Goal: Information Seeking & Learning: Learn about a topic

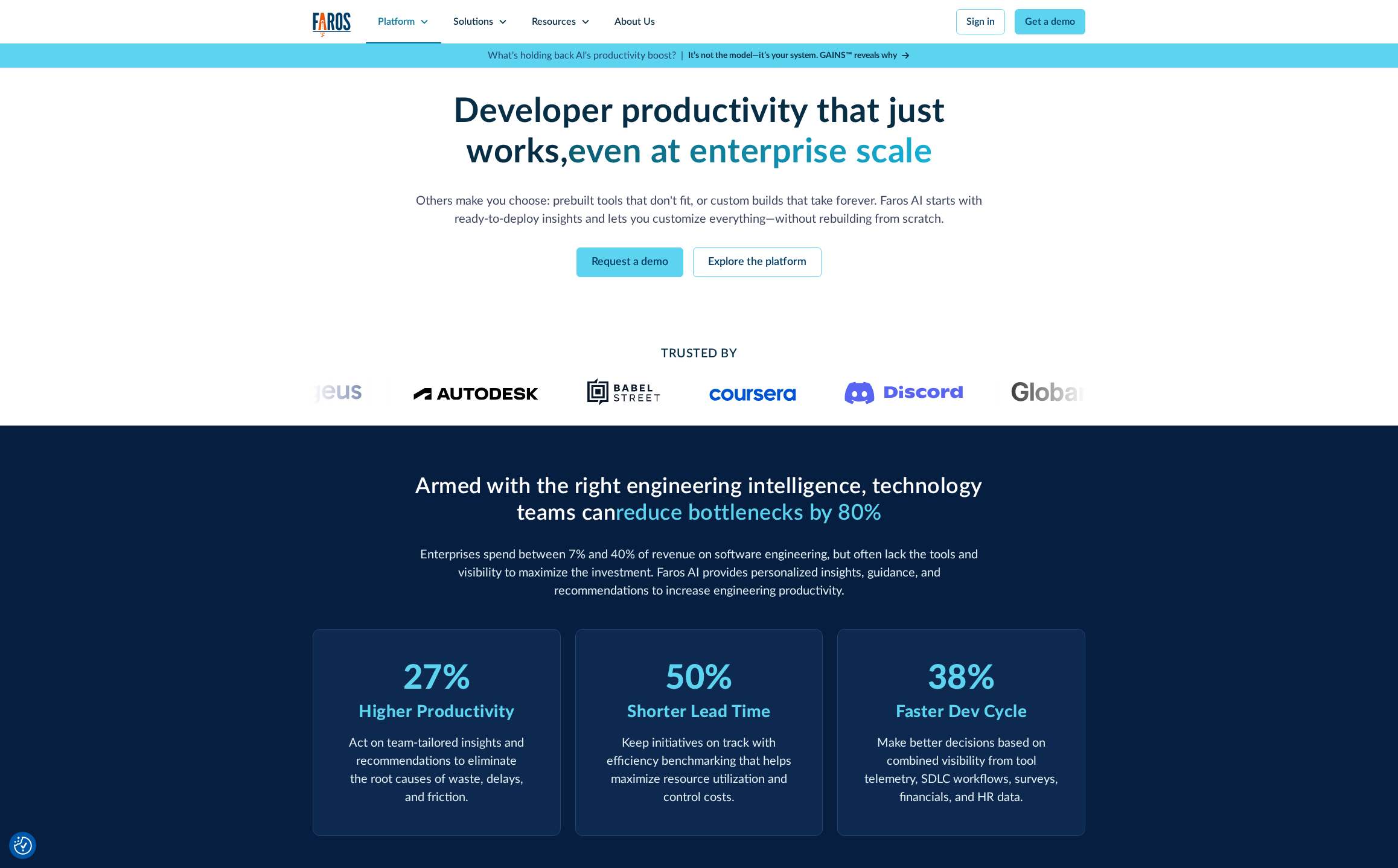
click at [396, 19] on div "Platform" at bounding box center [396, 22] width 37 height 15
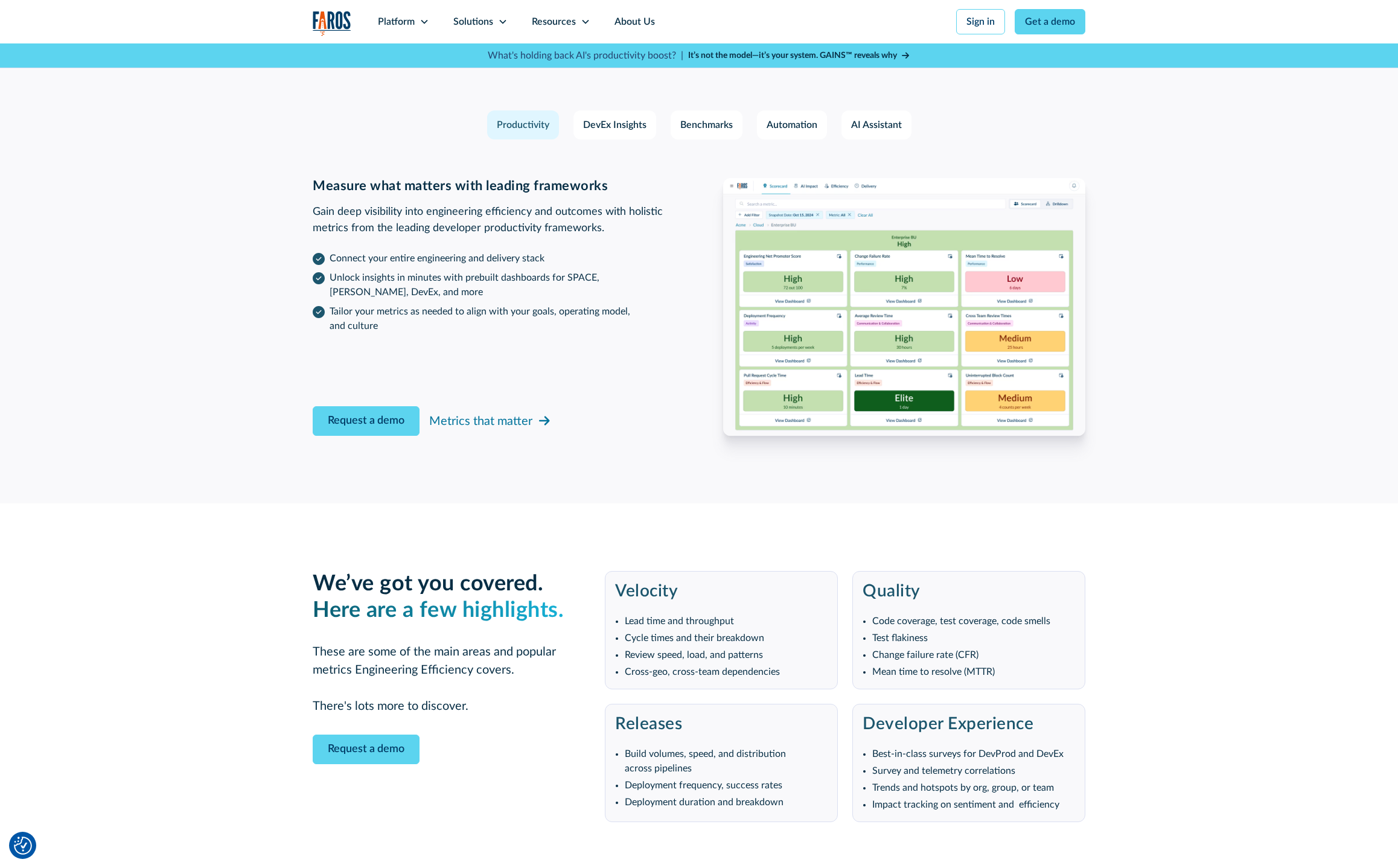
scroll to position [1744, 0]
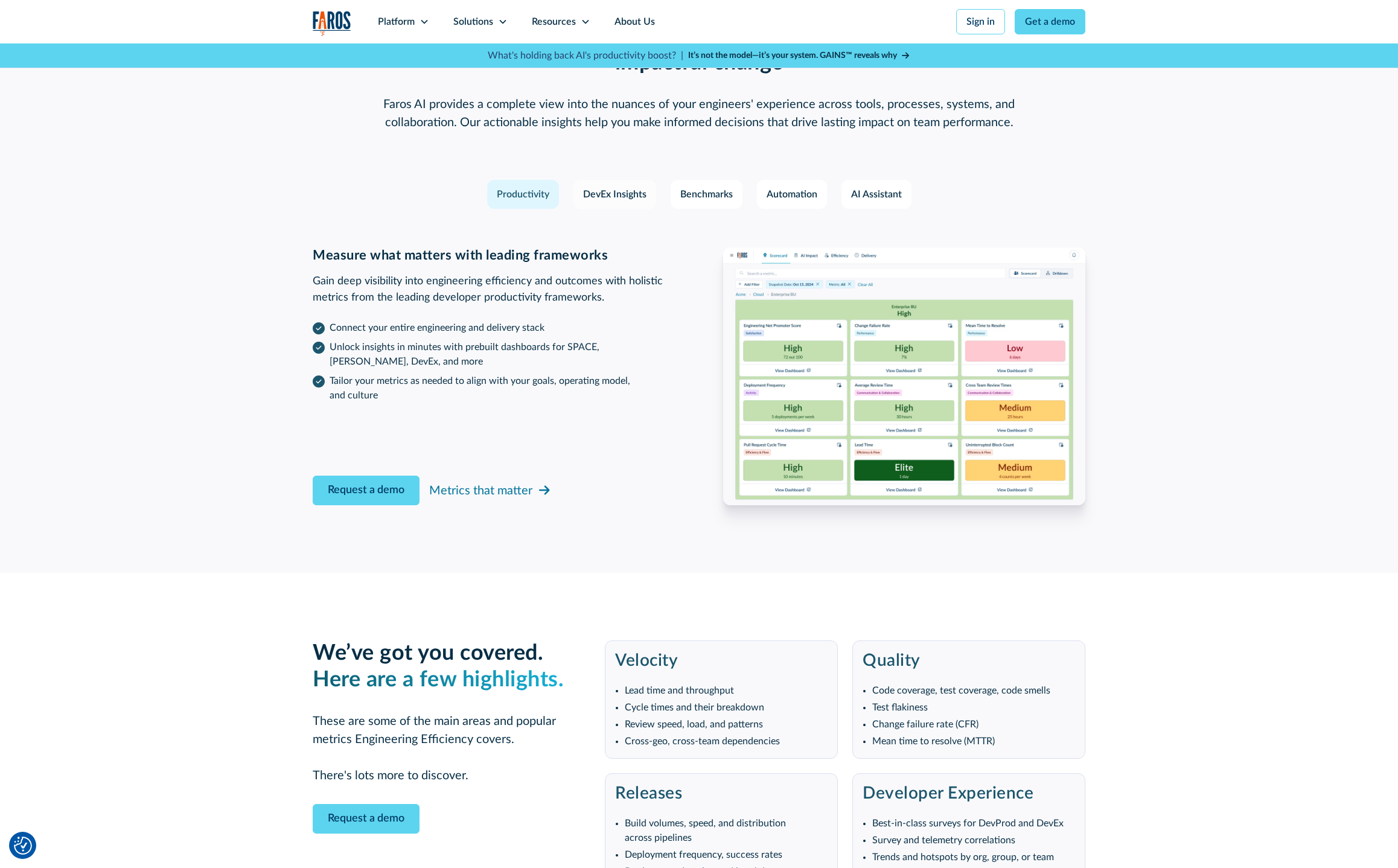
click at [610, 203] on link "DevEx Insights" at bounding box center [615, 195] width 83 height 29
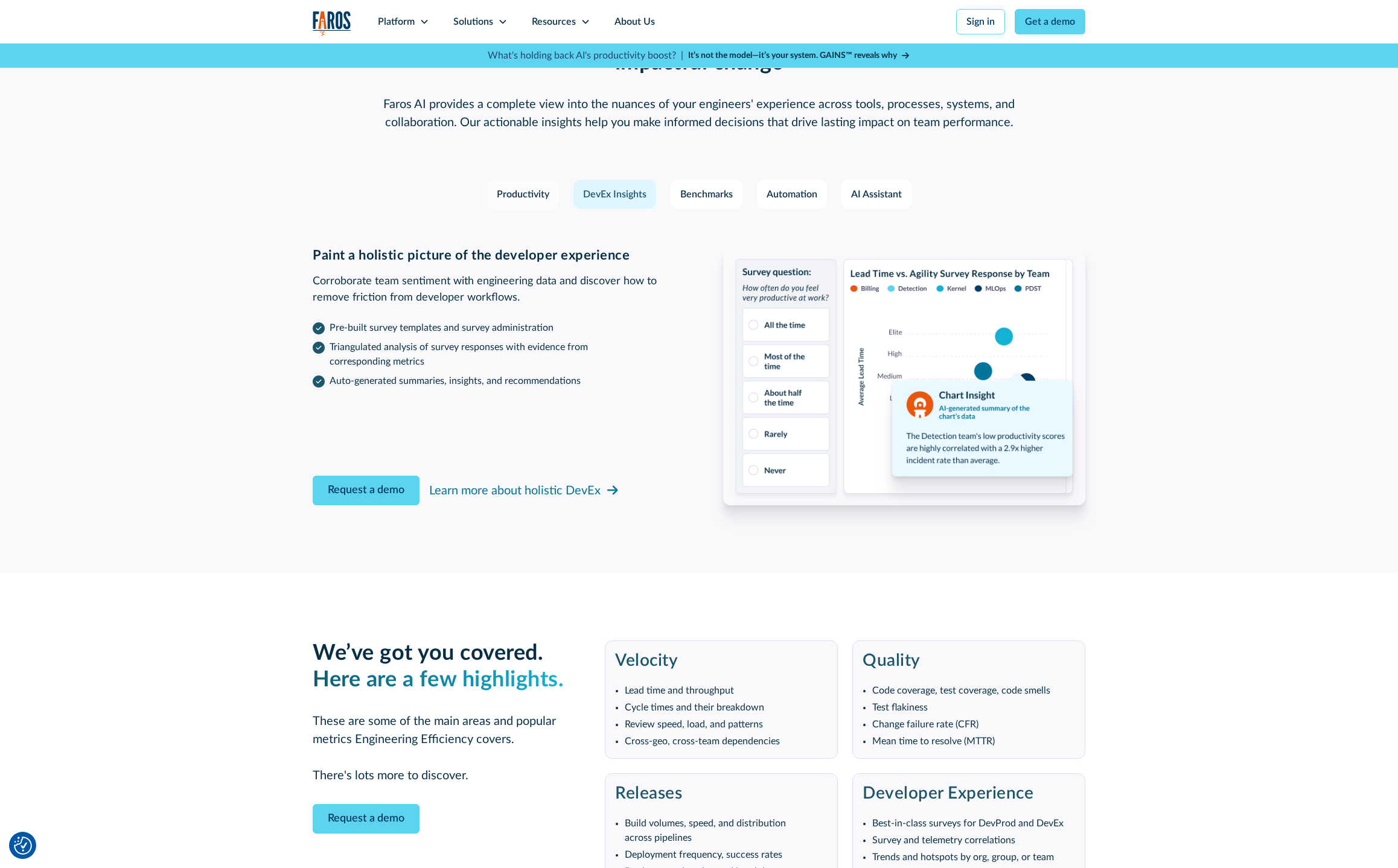
click at [533, 198] on div "Productivity" at bounding box center [522, 194] width 53 height 15
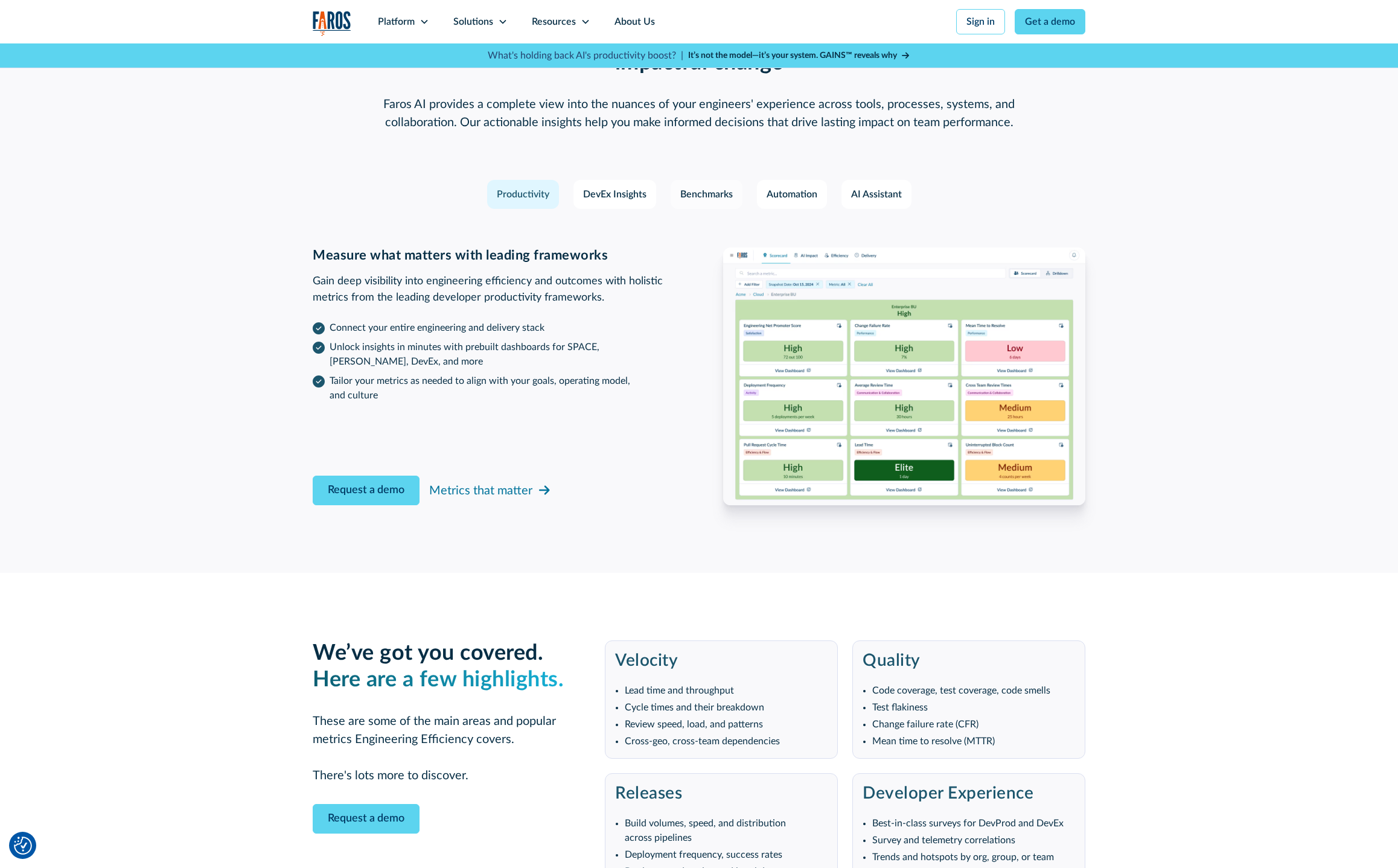
click at [714, 197] on div "Benchmarks" at bounding box center [706, 194] width 53 height 15
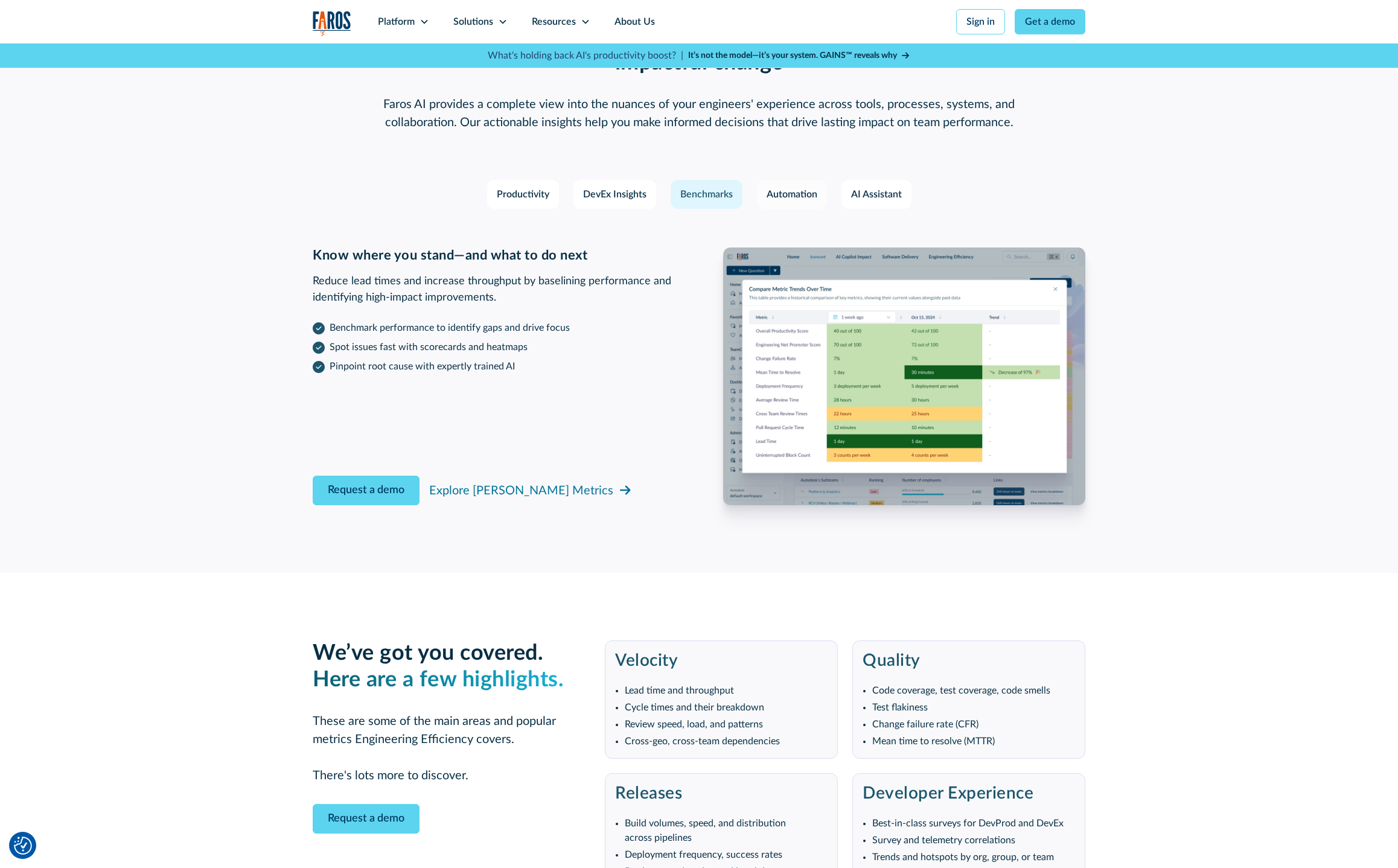
click at [788, 195] on div "Automation" at bounding box center [792, 194] width 51 height 15
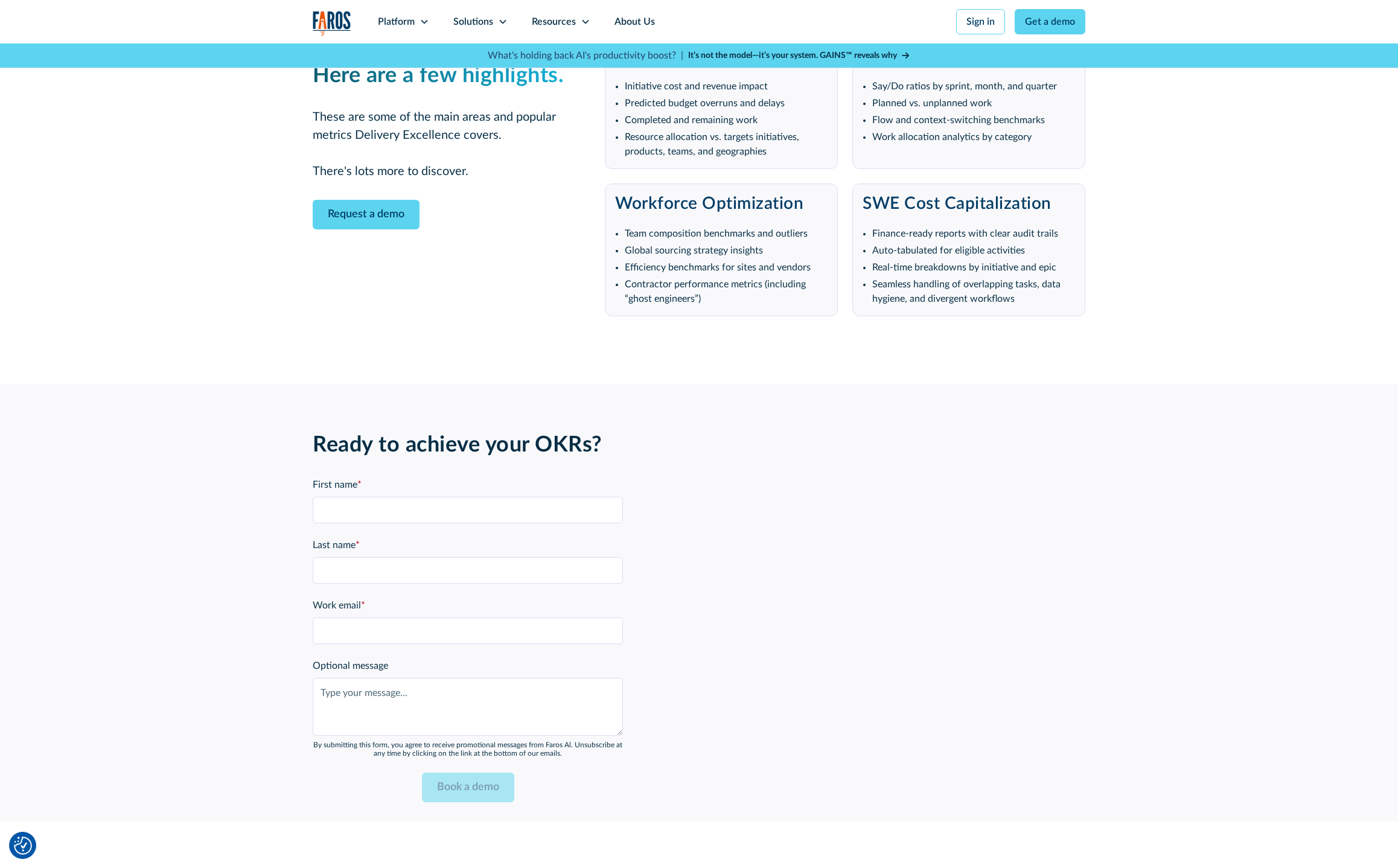
scroll to position [2370, 0]
